Goal: Book appointment/travel/reservation

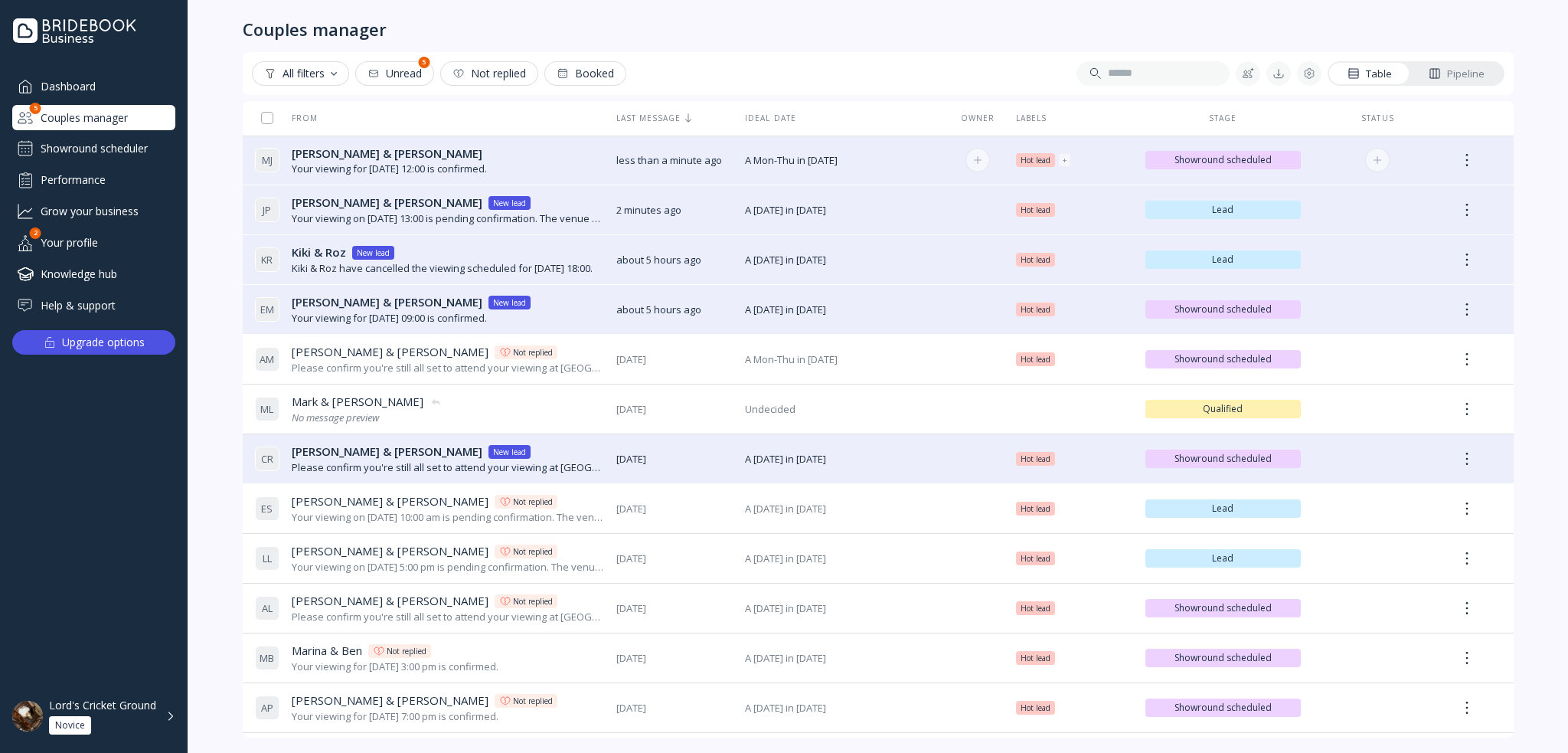
click at [422, 147] on div "[PERSON_NAME] & [PERSON_NAME] & [PERSON_NAME]" at bounding box center [389, 153] width 195 height 16
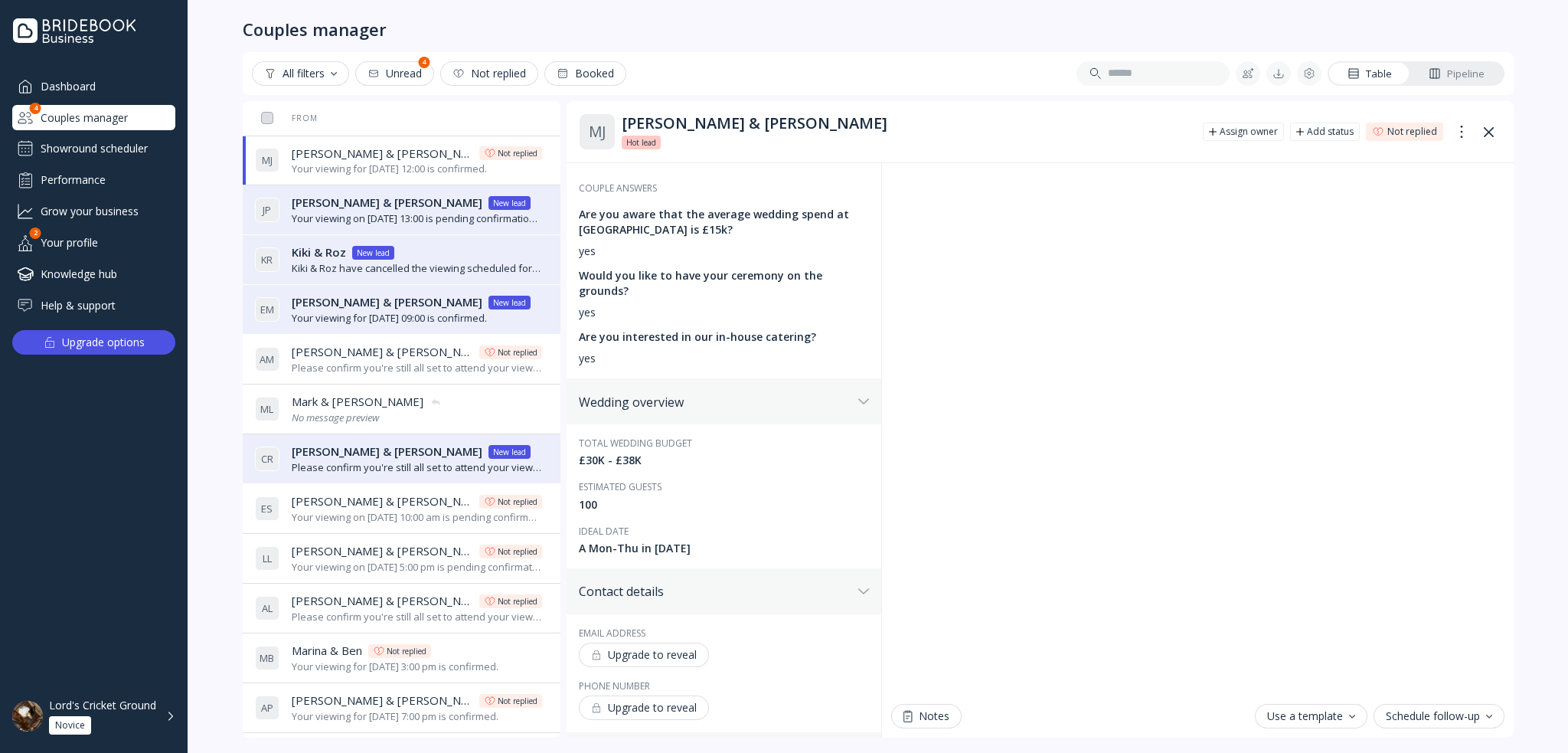
scroll to position [306, 0]
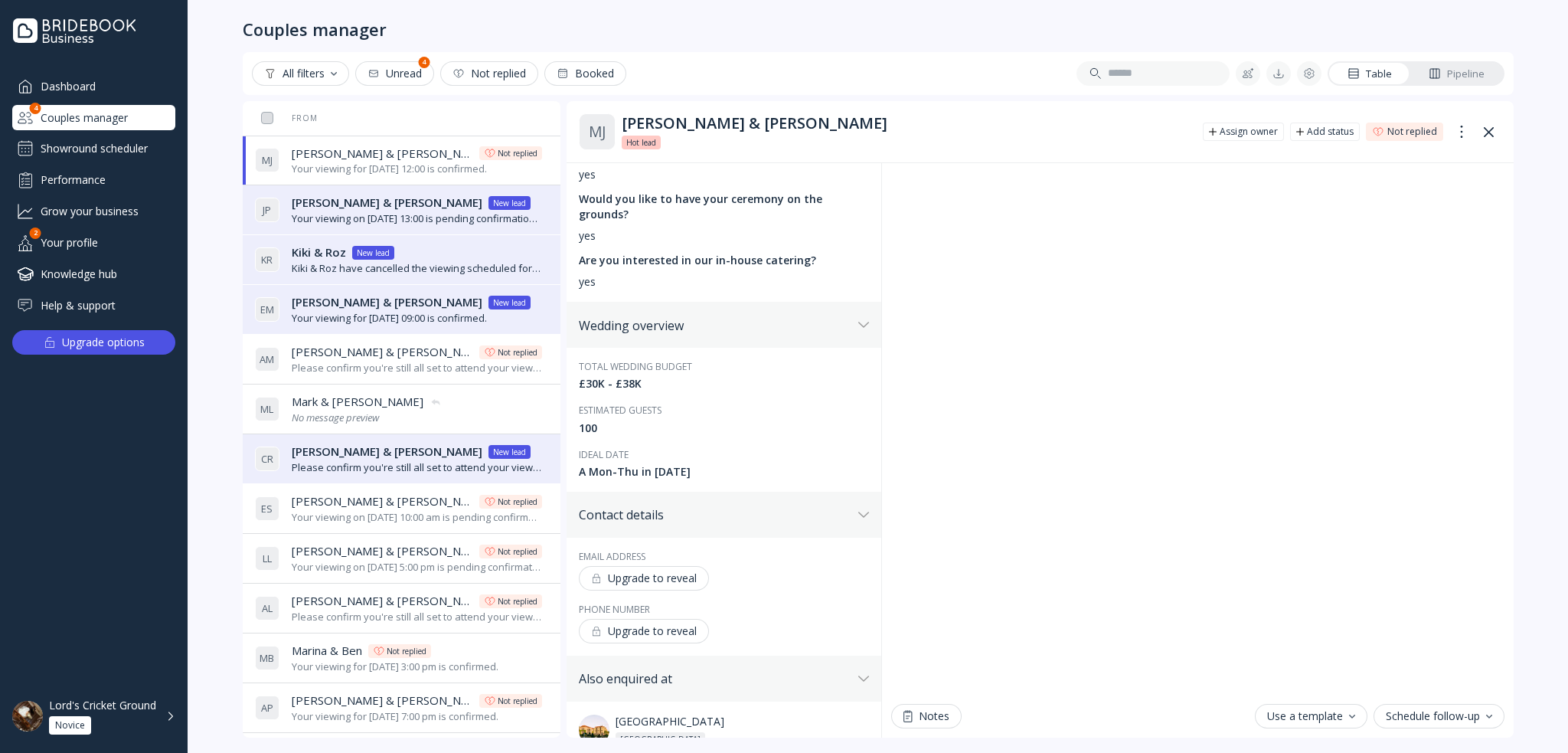
click at [497, 745] on div "Couples manager All filters Unread 4 Not replied Booked Table Pipeline From Las…" at bounding box center [878, 376] width 1302 height 753
click at [137, 728] on div "Lord's Cricket Ground Novice" at bounding box center [102, 716] width 108 height 36
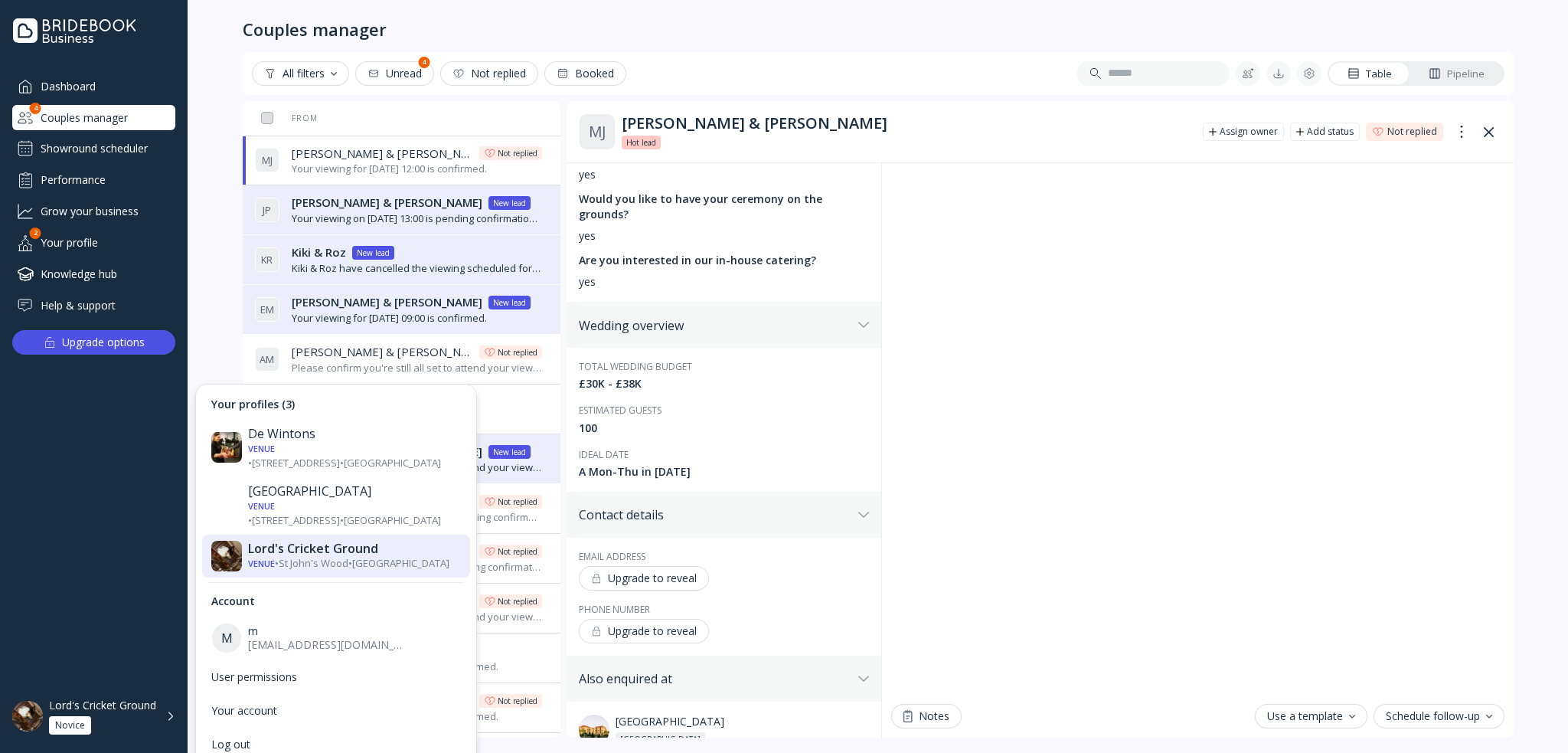
click at [145, 712] on div "Lord's Cricket Ground" at bounding box center [102, 705] width 107 height 14
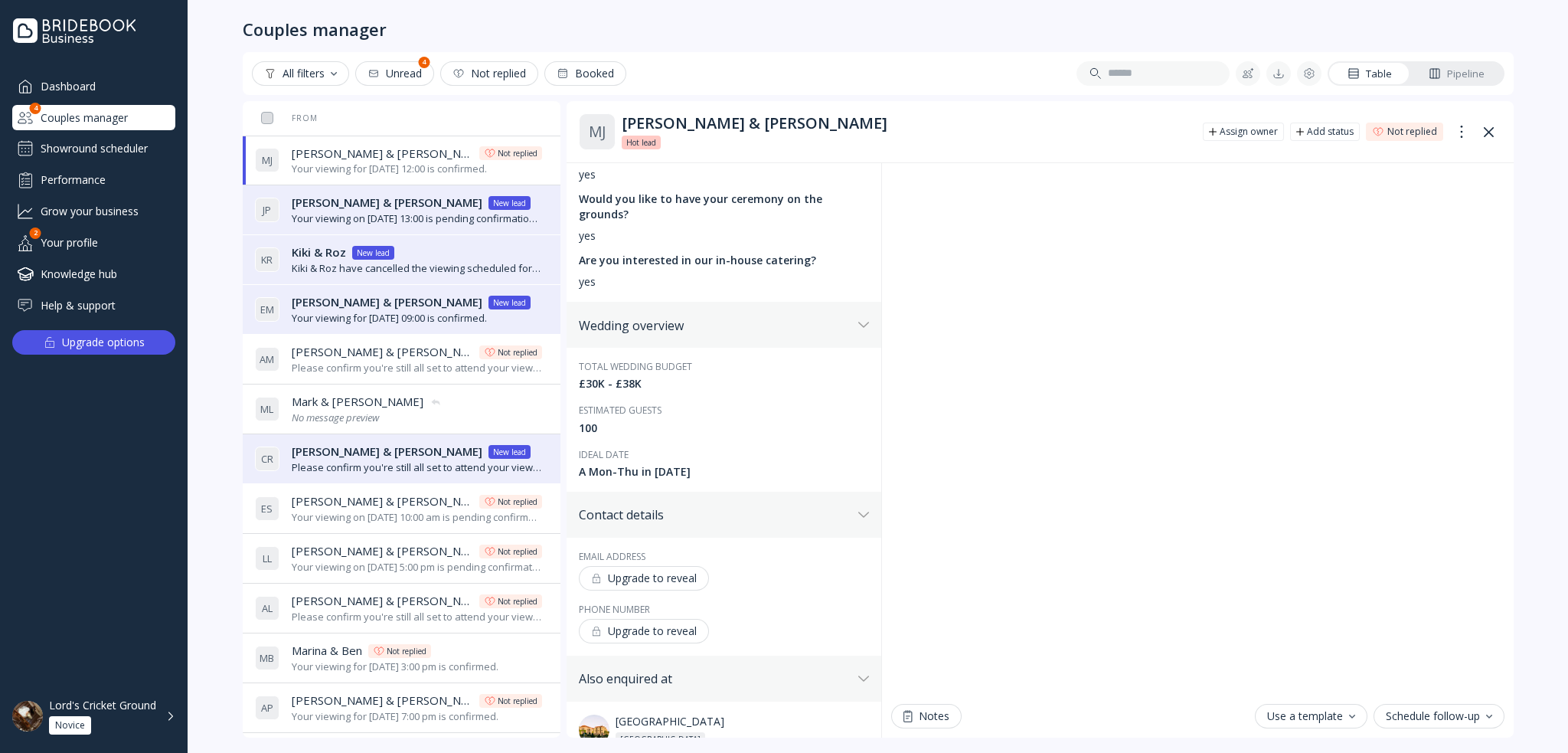
click at [145, 712] on div "Lord's Cricket Ground" at bounding box center [102, 705] width 107 height 14
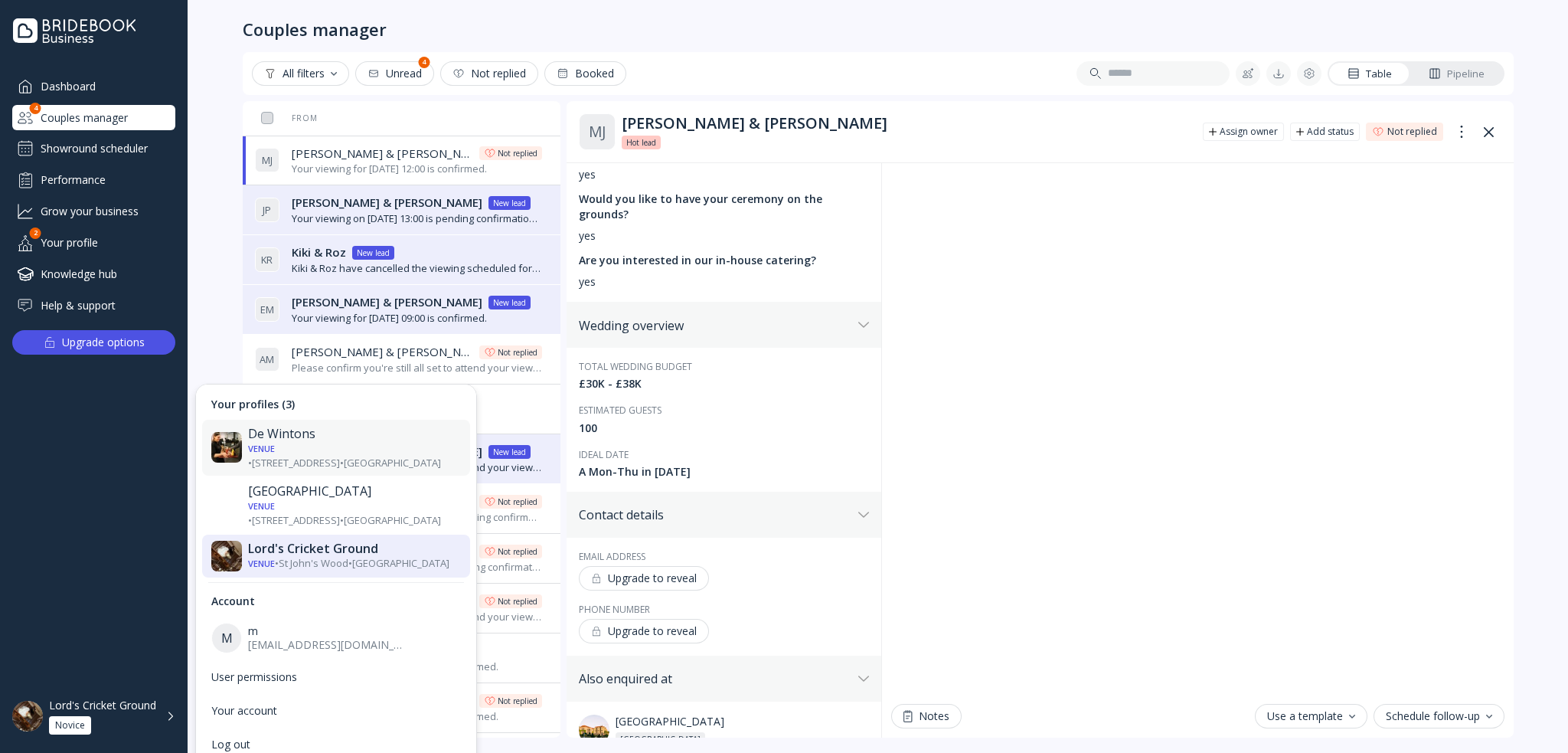
click at [325, 443] on div "Venue • [STREET_ADDRESS] • [GEOGRAPHIC_DATA]" at bounding box center [354, 455] width 213 height 28
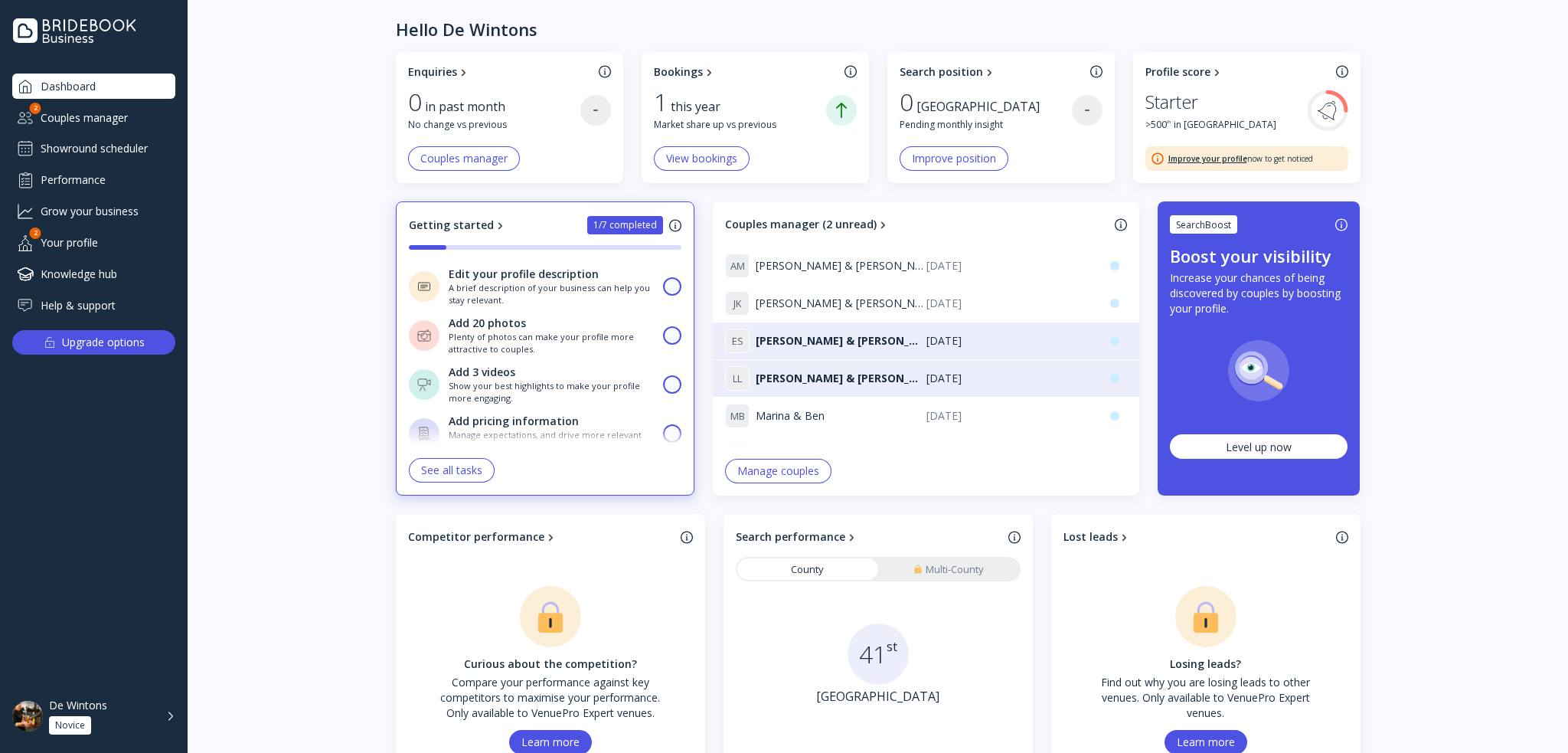
click at [98, 155] on div "Showround scheduler" at bounding box center [94, 148] width 163 height 24
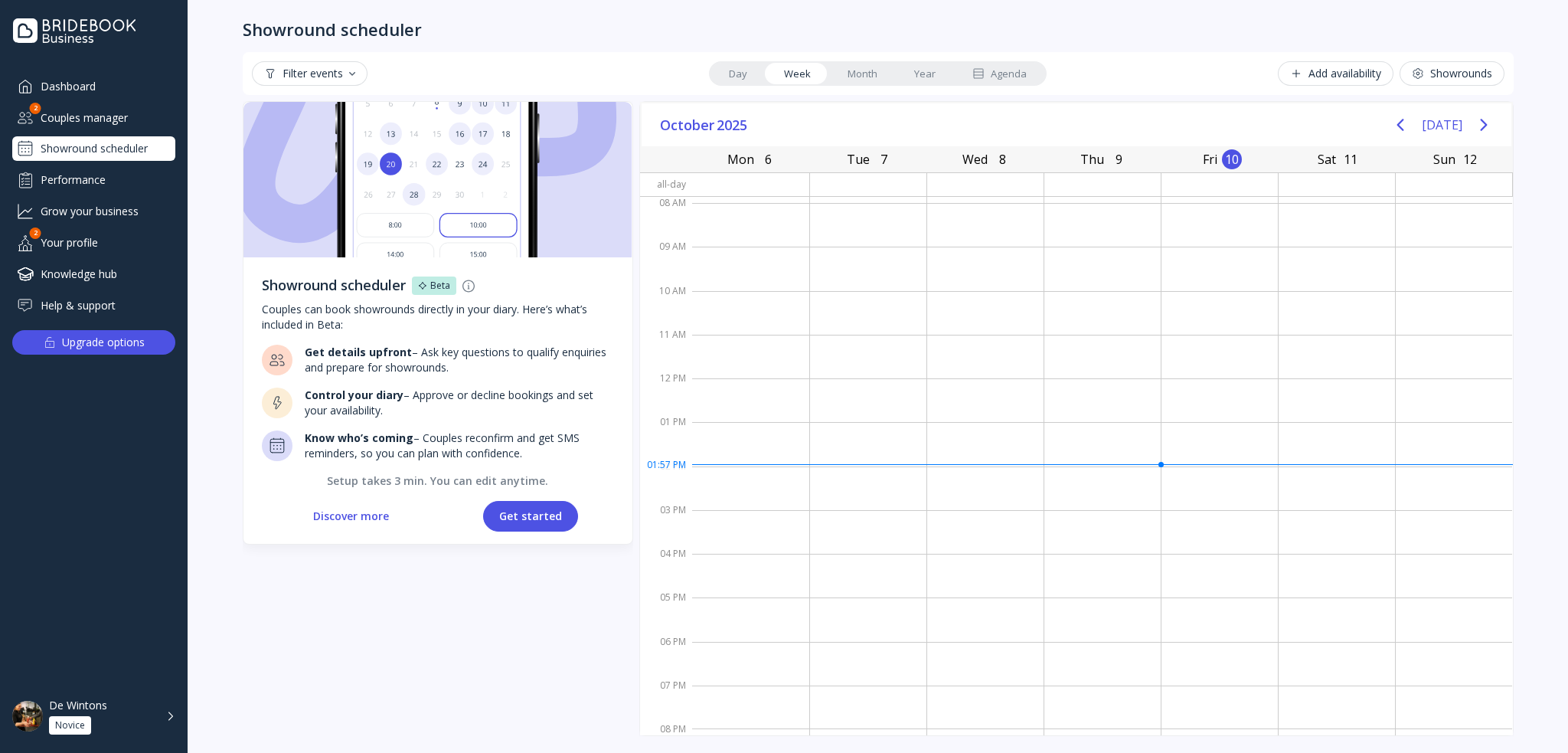
click at [534, 501] on button "Get started" at bounding box center [530, 516] width 95 height 30
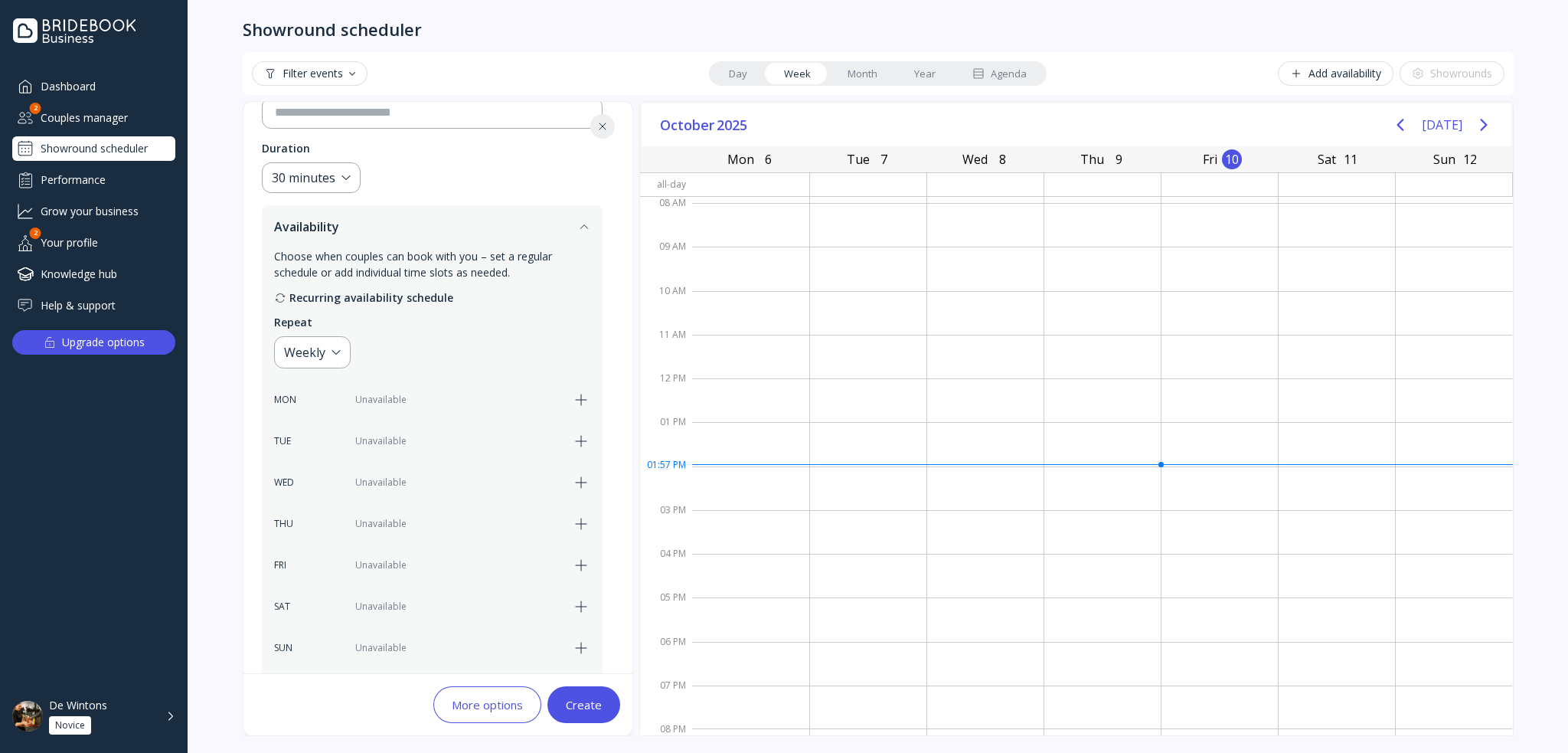
scroll to position [435, 0]
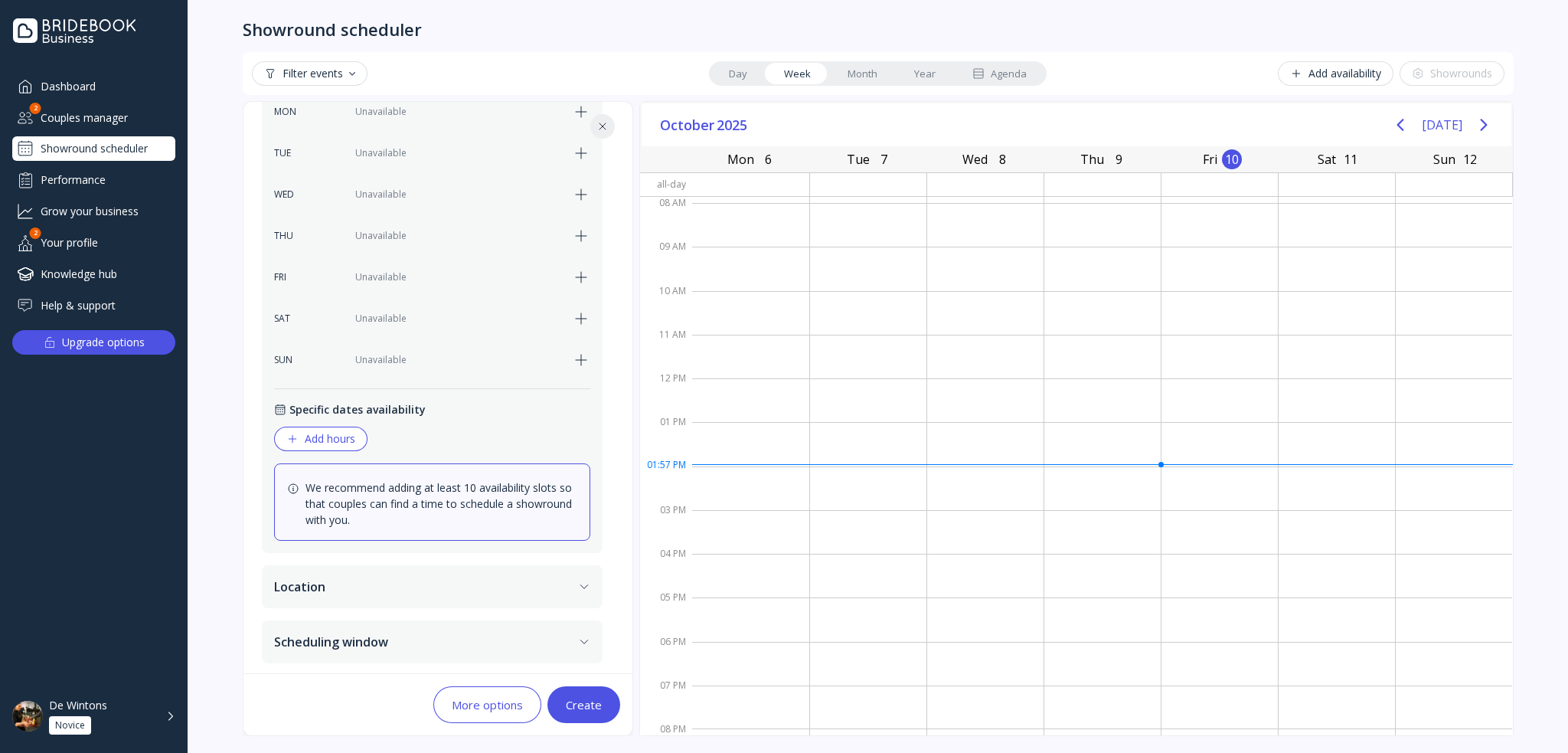
click at [483, 698] on div "More options" at bounding box center [487, 704] width 71 height 13
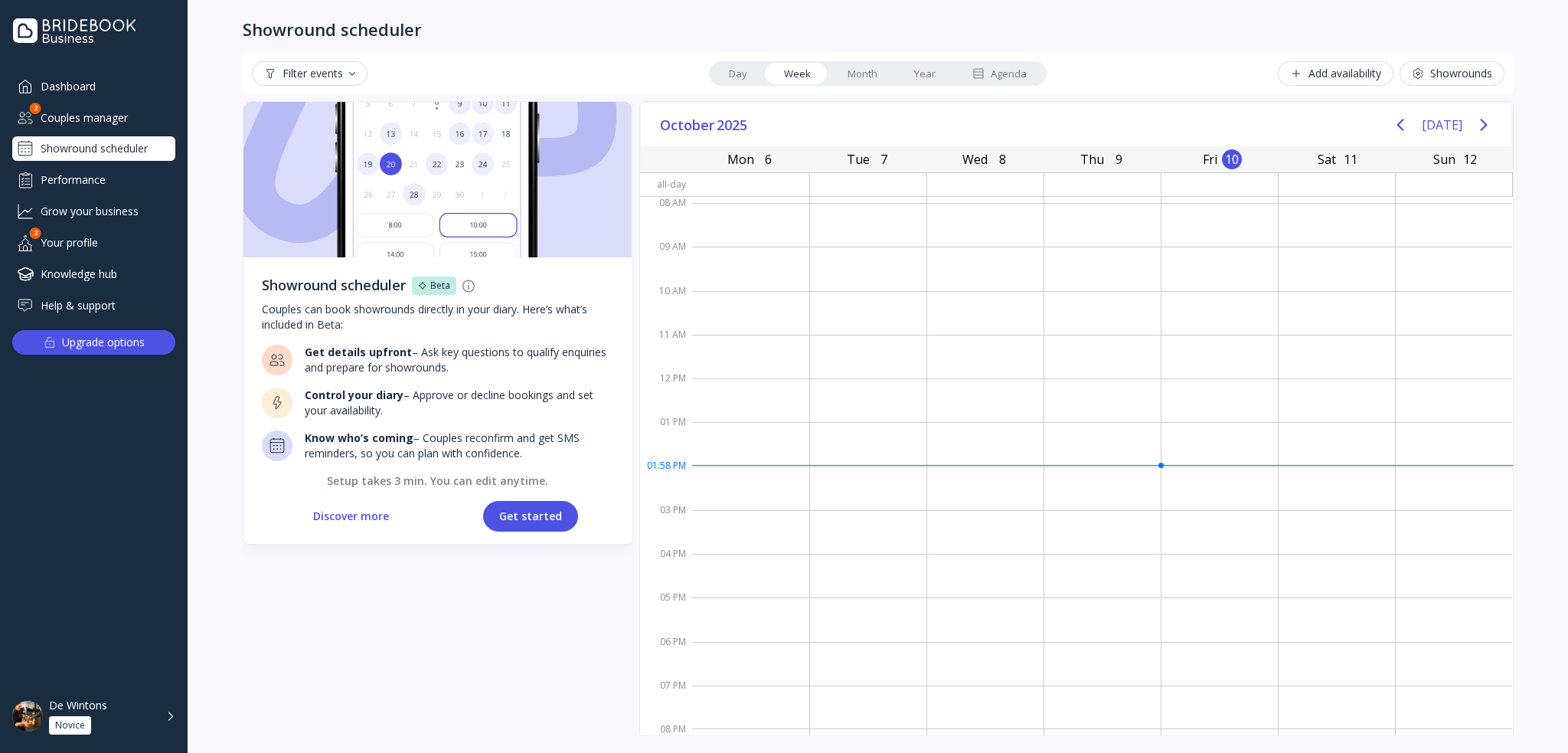
click at [527, 523] on button "Get started" at bounding box center [530, 516] width 95 height 30
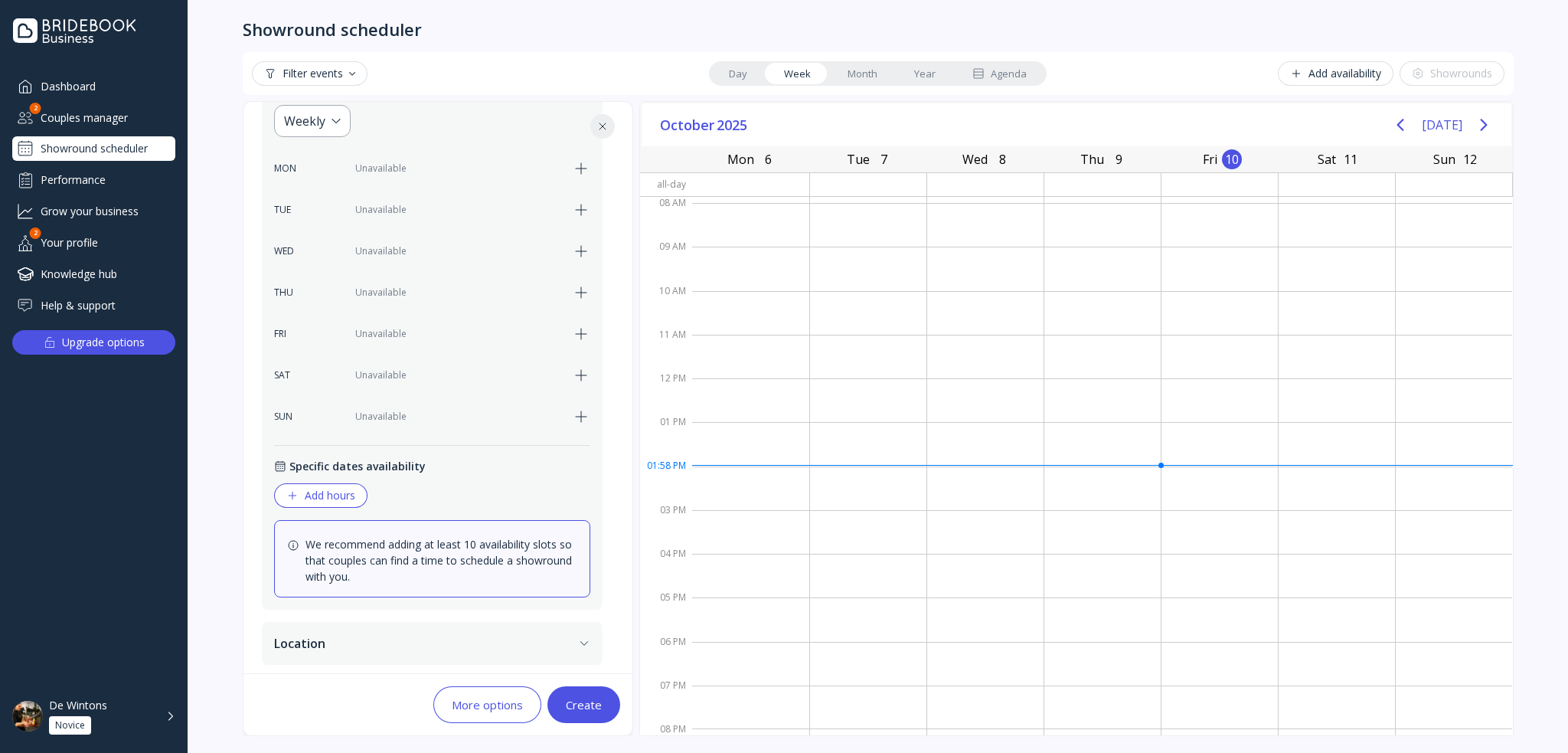
scroll to position [383, 0]
click at [488, 702] on div "More options" at bounding box center [487, 704] width 71 height 13
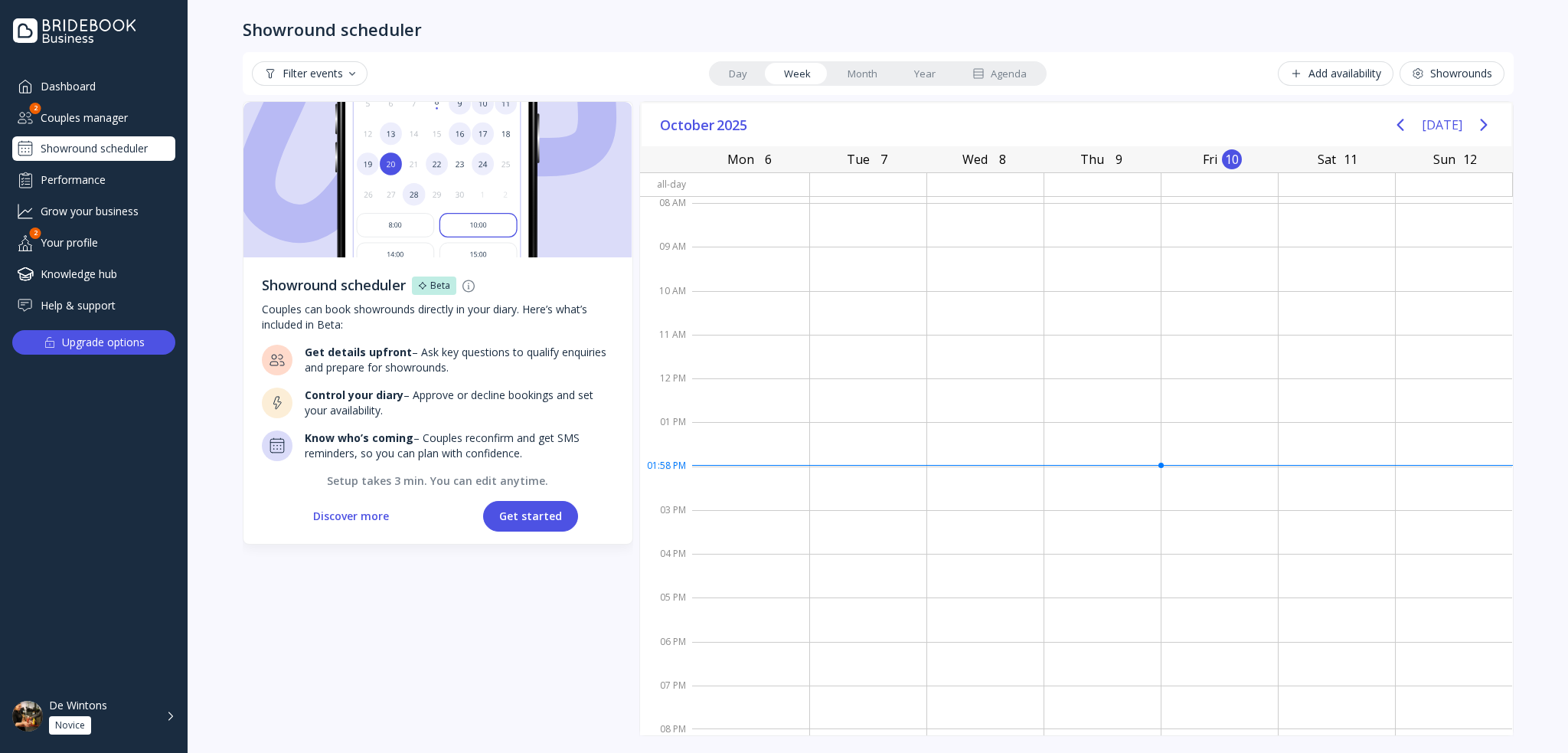
click at [501, 520] on button "Get started" at bounding box center [530, 516] width 95 height 30
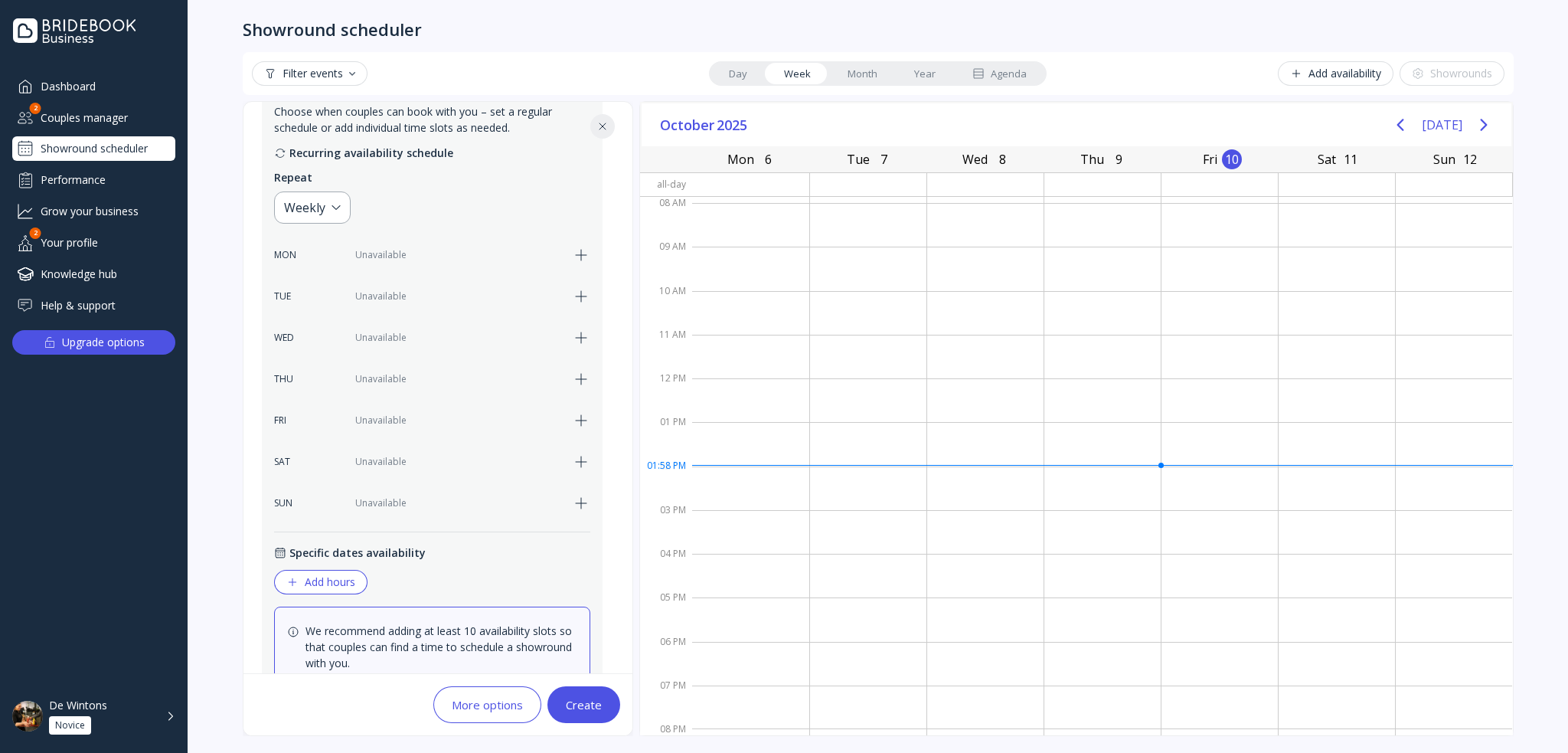
scroll to position [435, 0]
